Goal: Navigation & Orientation: Find specific page/section

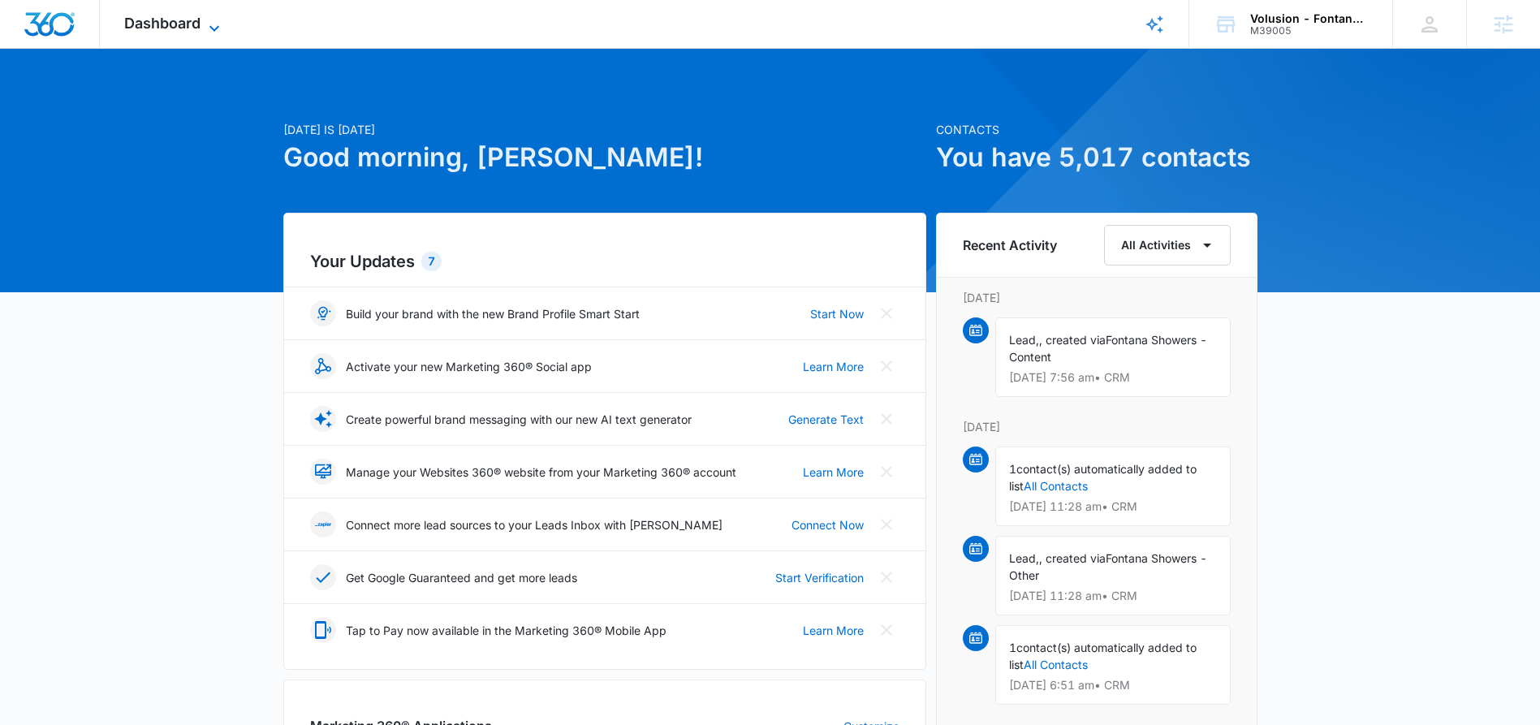
click at [218, 27] on icon at bounding box center [215, 28] width 10 height 6
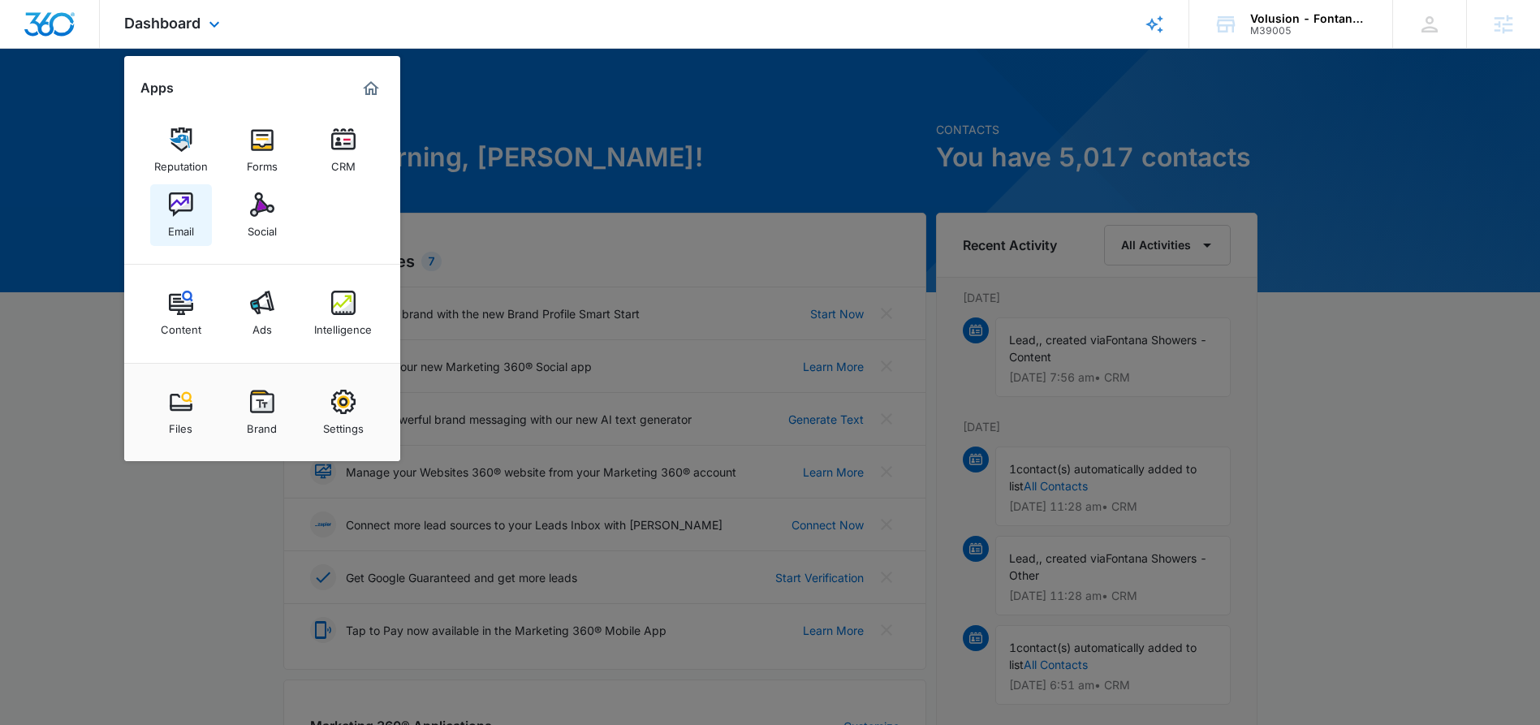
click at [176, 221] on div "Email" at bounding box center [181, 227] width 26 height 21
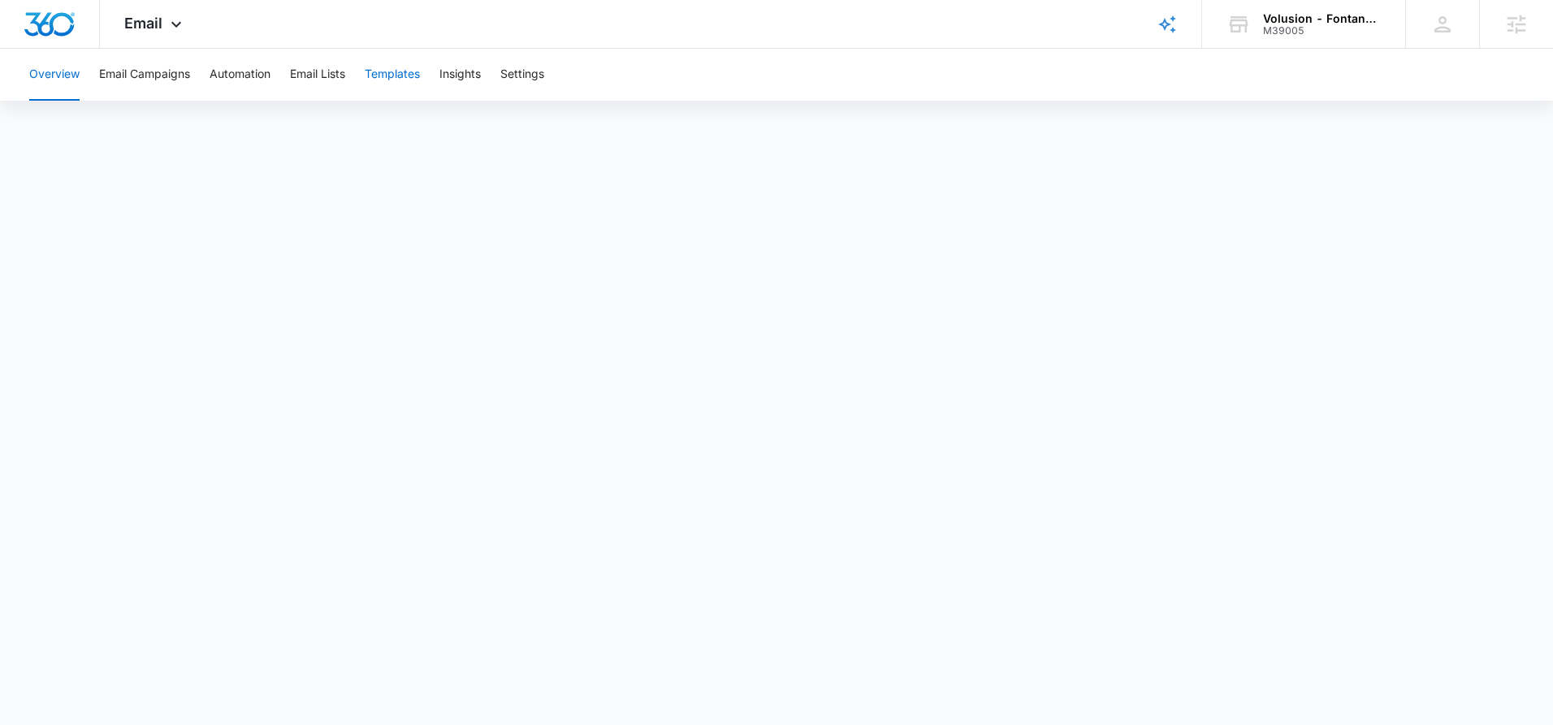
click at [400, 80] on button "Templates" at bounding box center [392, 75] width 55 height 52
click at [223, 75] on button "Automation" at bounding box center [240, 75] width 61 height 52
click at [406, 76] on button "Templates" at bounding box center [392, 75] width 55 height 52
click at [248, 78] on button "Automation" at bounding box center [240, 75] width 61 height 52
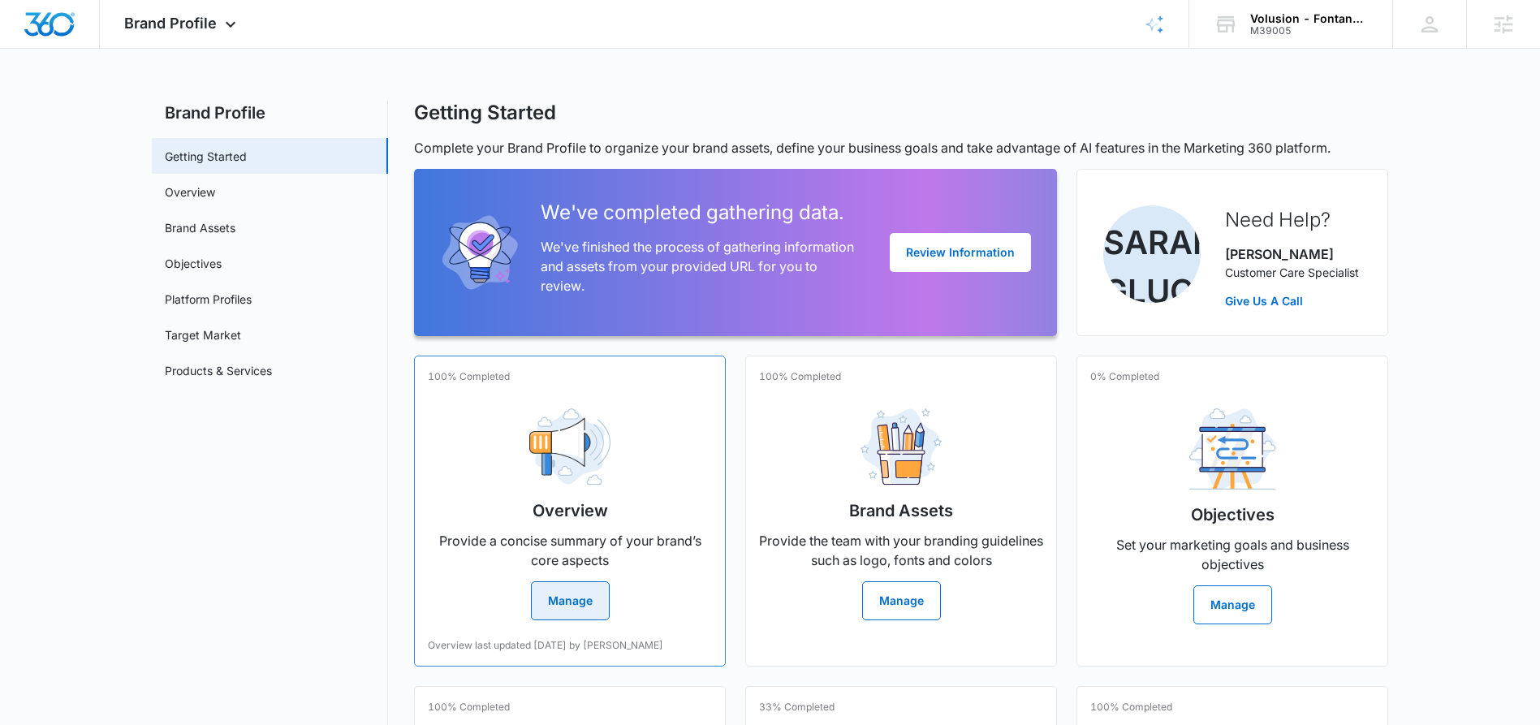
click at [578, 611] on button "Manage" at bounding box center [570, 600] width 79 height 39
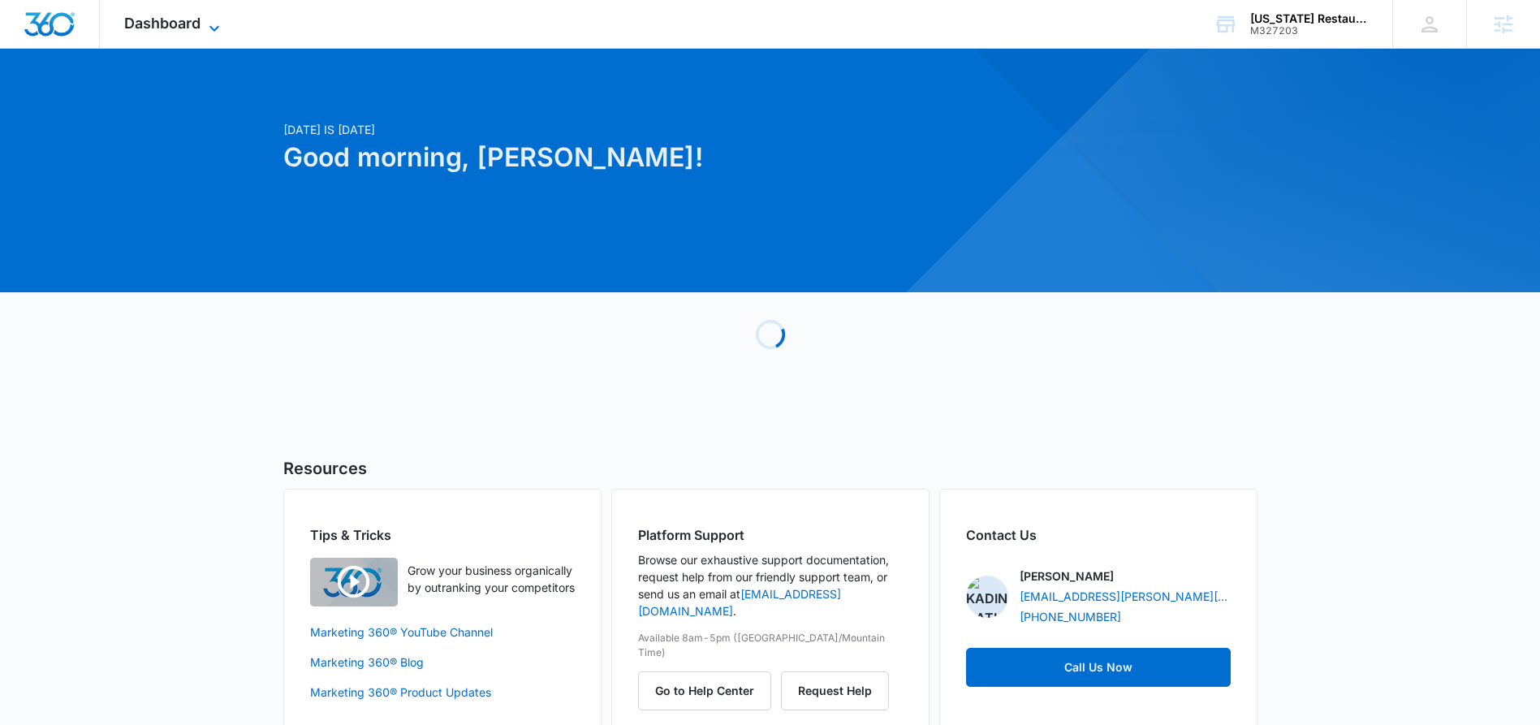
click at [205, 26] on icon at bounding box center [214, 28] width 19 height 19
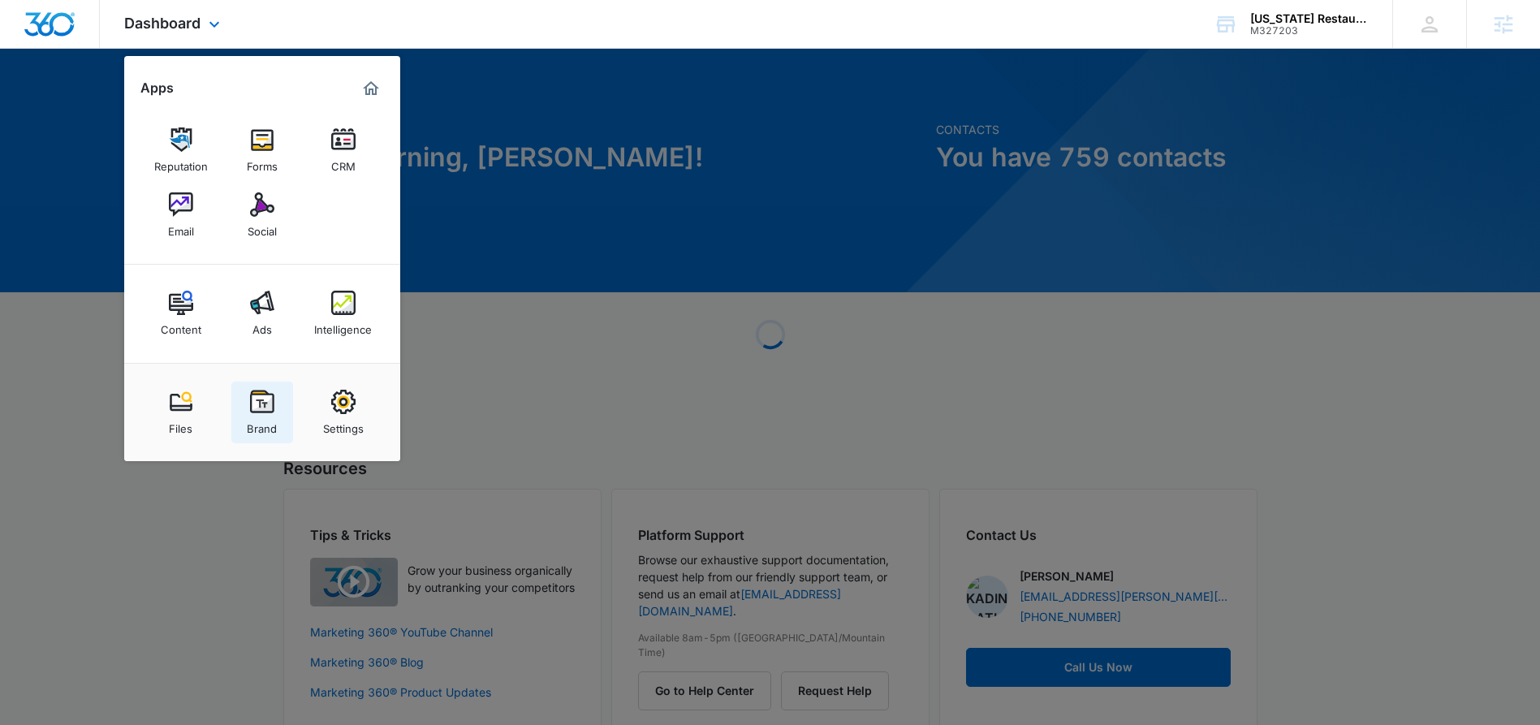
click at [259, 421] on div "Brand" at bounding box center [262, 424] width 30 height 21
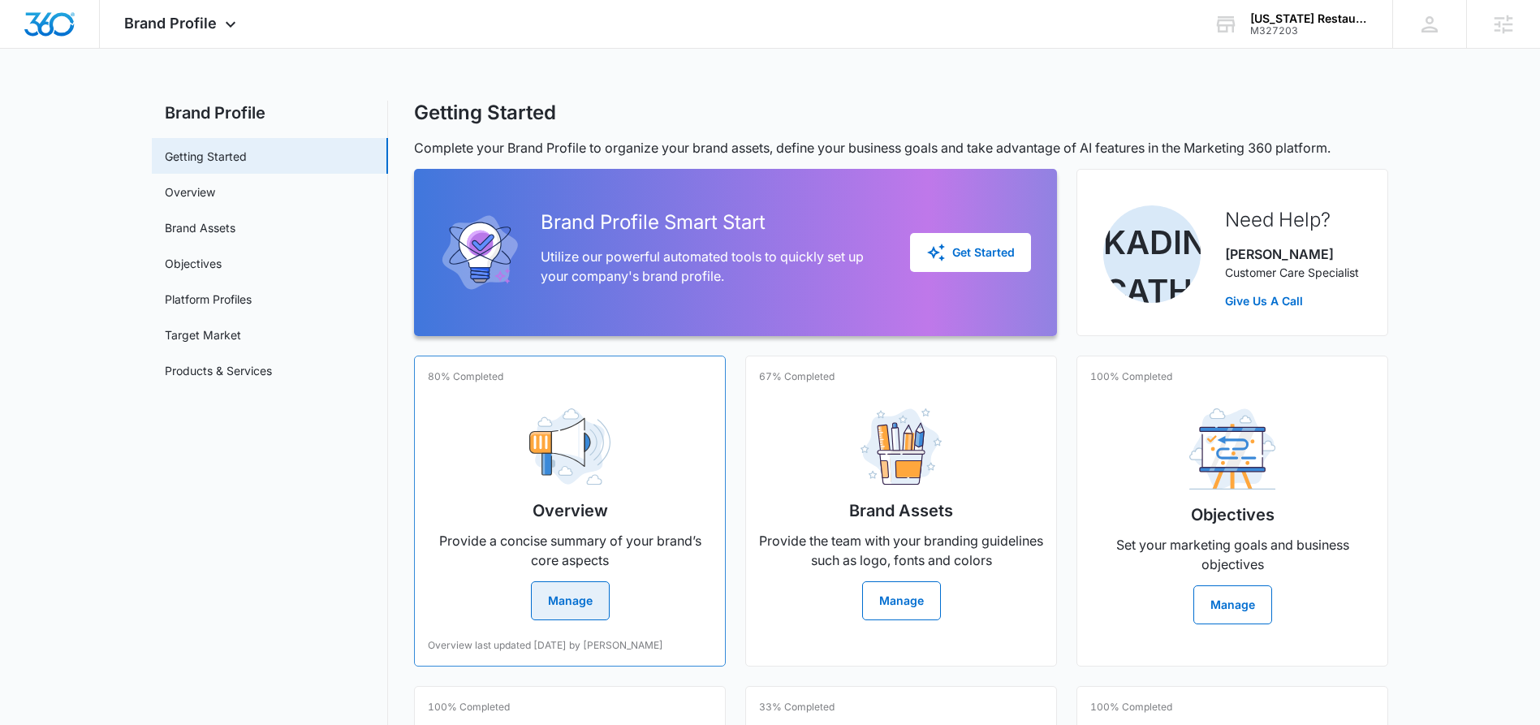
click at [566, 607] on button "Manage" at bounding box center [570, 600] width 79 height 39
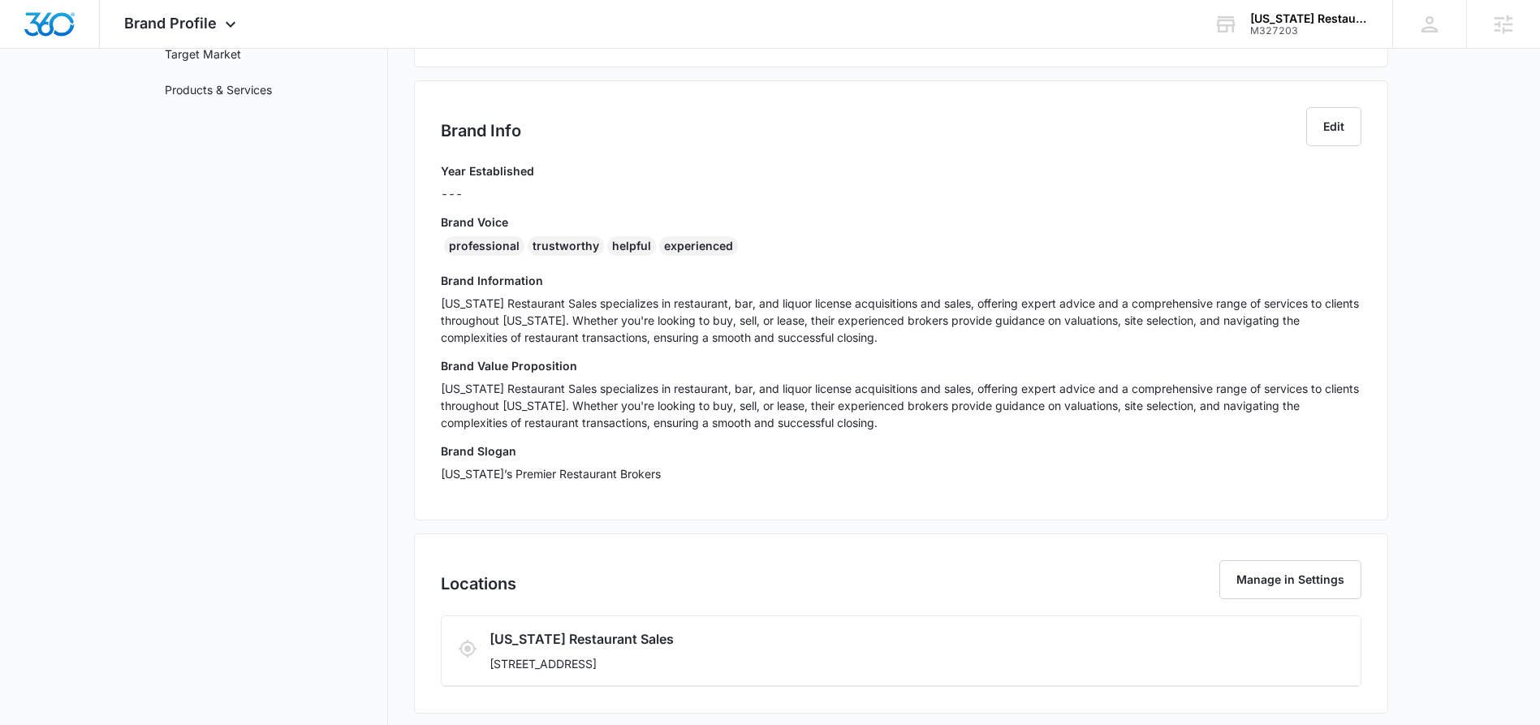
scroll to position [283, 0]
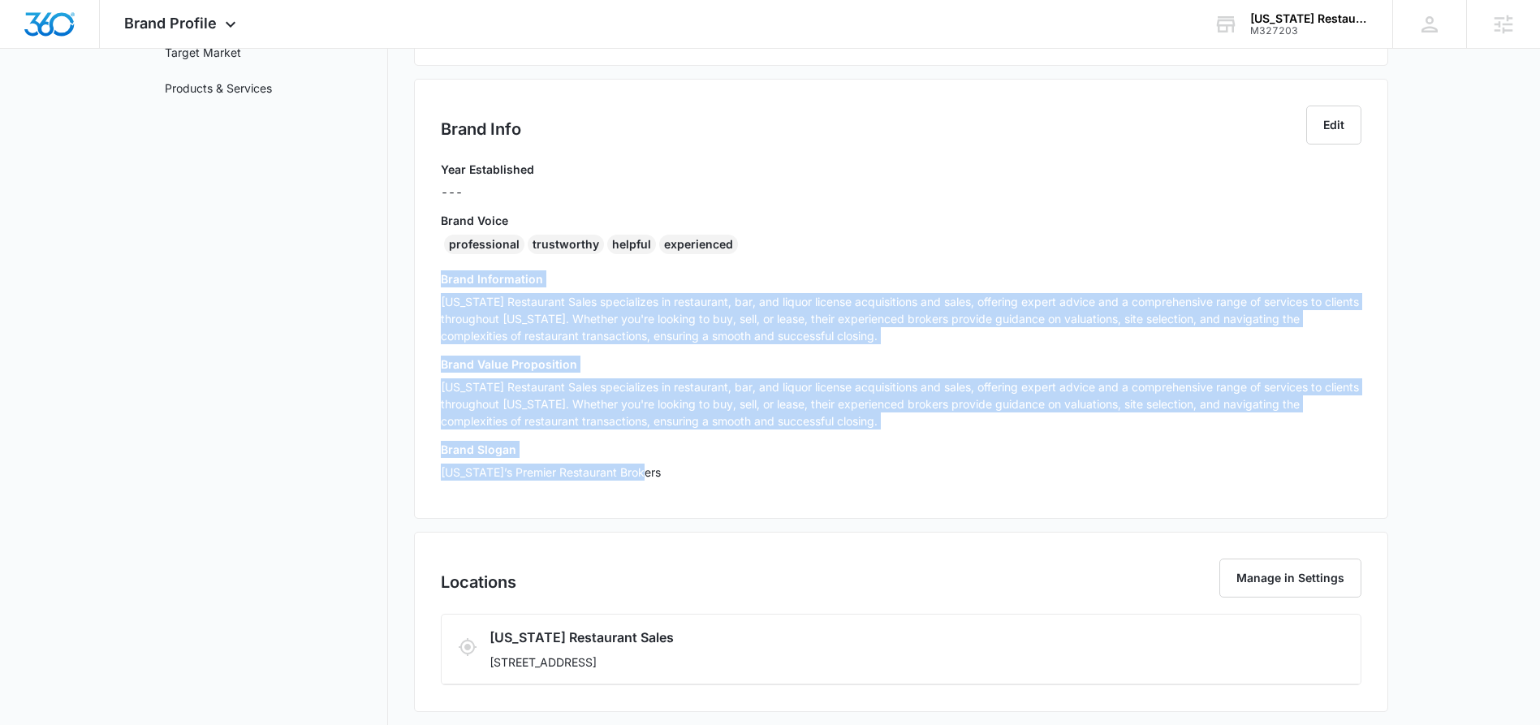
drag, startPoint x: 437, startPoint y: 281, endPoint x: 816, endPoint y: 475, distance: 426.0
click at [816, 475] on div "Brand Info Edit Year Established --- Brand Voice professional trustworthy helpf…" at bounding box center [901, 299] width 974 height 440
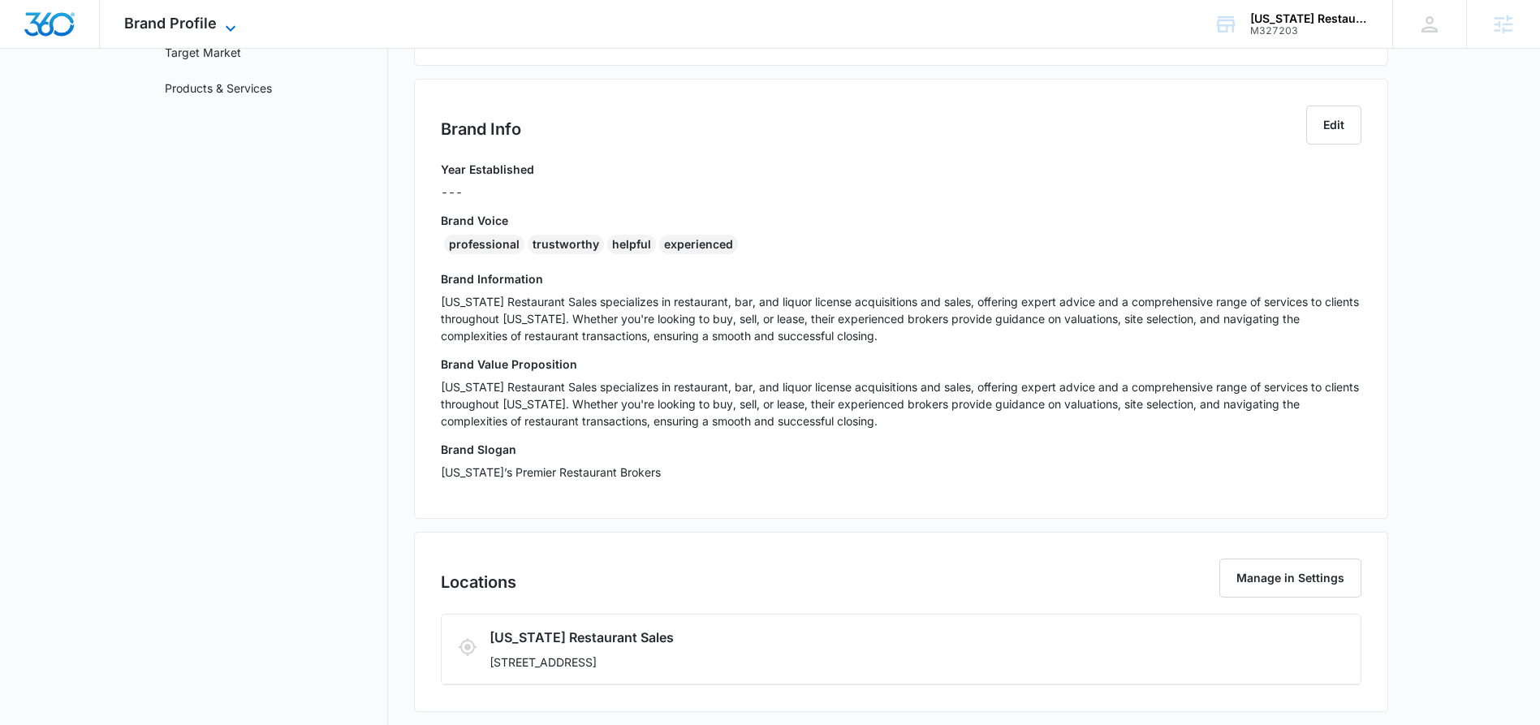
click at [234, 24] on icon at bounding box center [230, 28] width 19 height 19
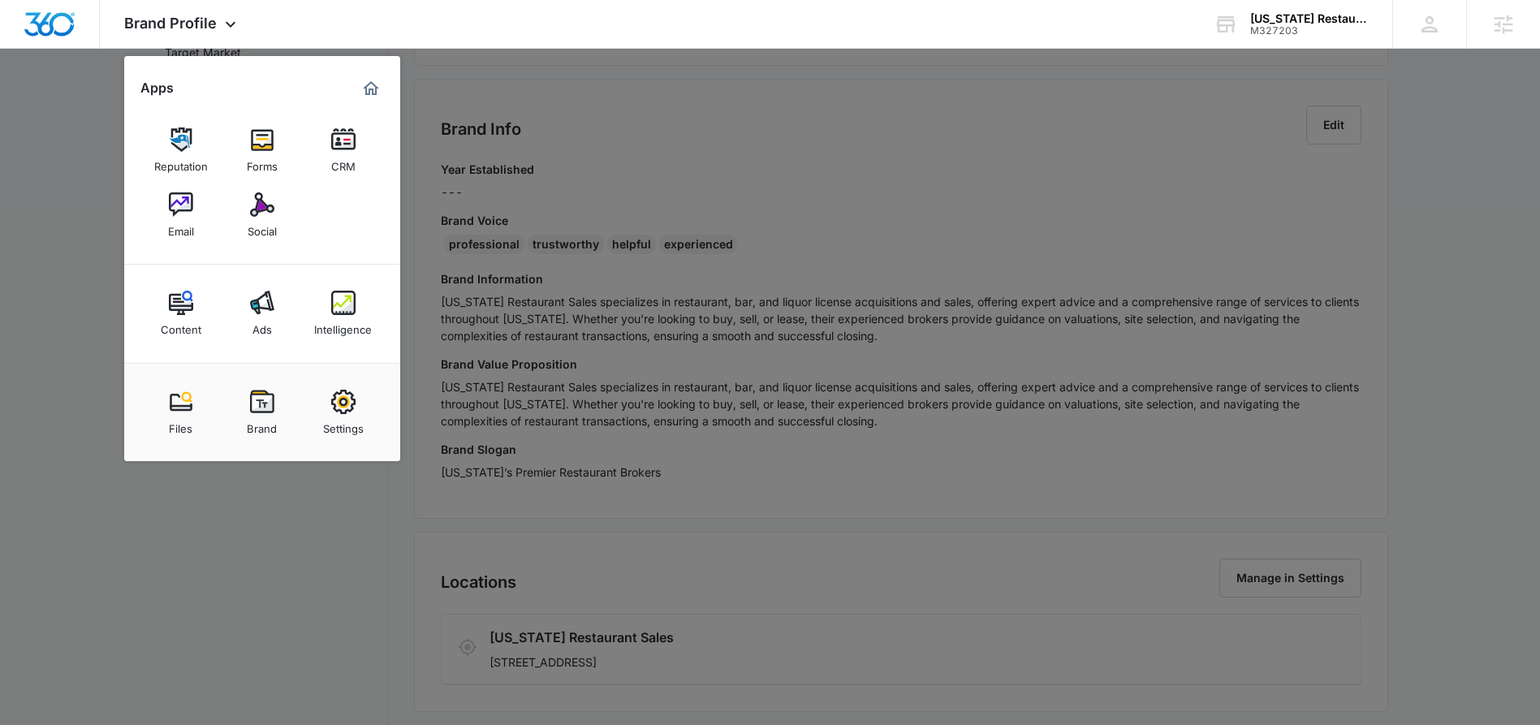
click at [174, 233] on div "Email" at bounding box center [181, 227] width 26 height 21
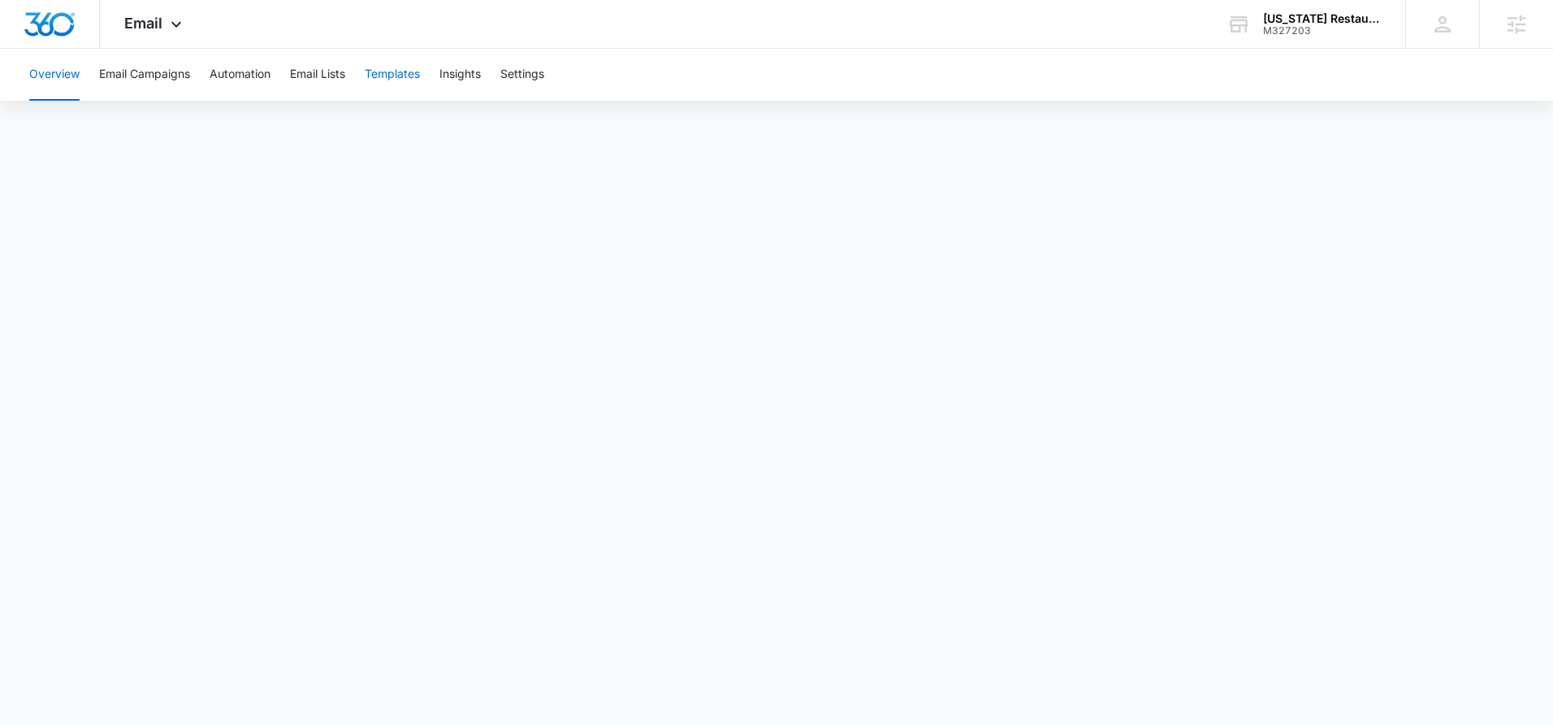
click at [401, 75] on button "Templates" at bounding box center [392, 75] width 55 height 52
